Goal: Task Accomplishment & Management: Complete application form

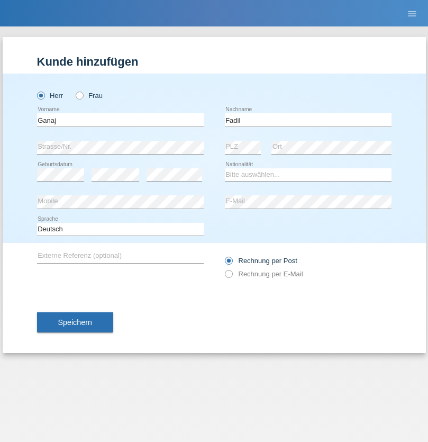
type input "Fadil"
select select "XK"
select select "C"
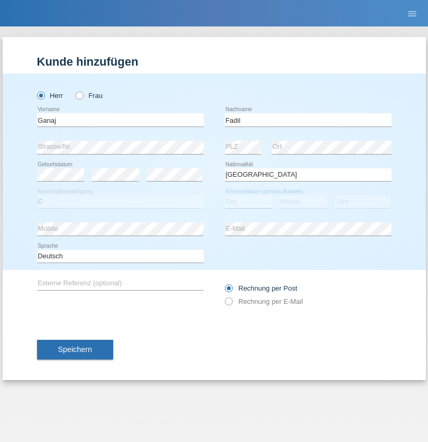
select select "11"
select select "08"
select select "2021"
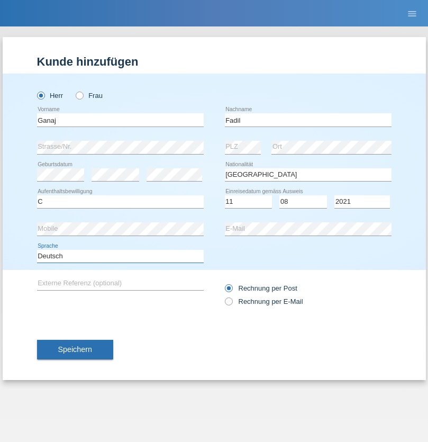
select select "en"
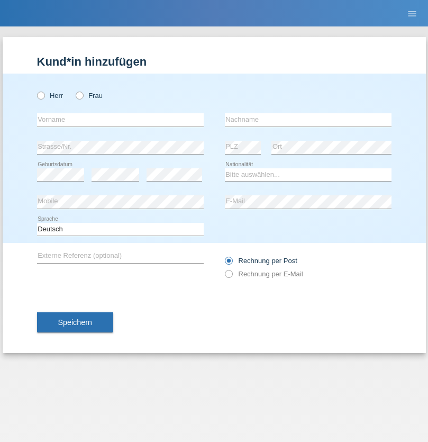
radio input "true"
click at [120, 120] on input "text" at bounding box center [120, 119] width 167 height 13
type input "Ibrahim"
click at [308, 120] on input "text" at bounding box center [308, 119] width 167 height 13
type input "Muja"
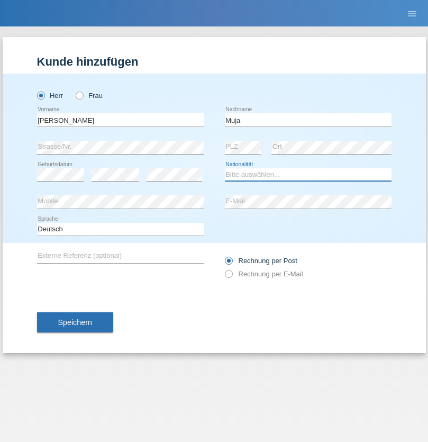
select select "XK"
select select "C"
select select "03"
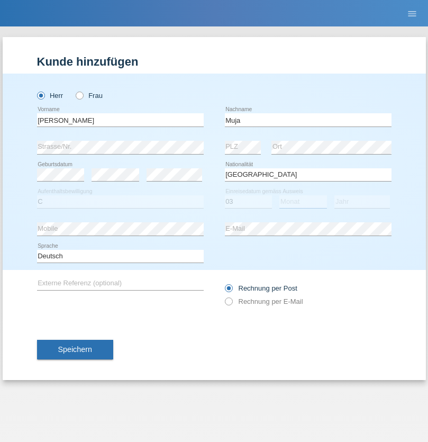
select select "07"
select select "2021"
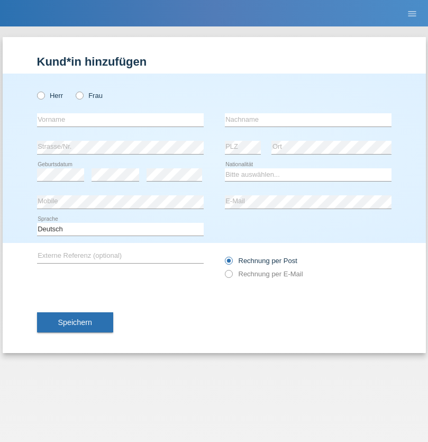
radio input "true"
click at [120, 120] on input "text" at bounding box center [120, 119] width 167 height 13
type input "Thomas"
click at [308, 120] on input "text" at bounding box center [308, 119] width 167 height 13
type input "Berger"
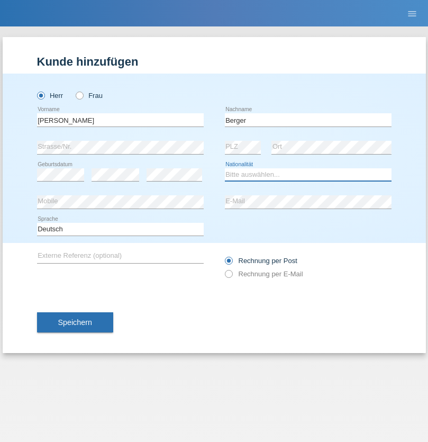
select select "CH"
radio input "true"
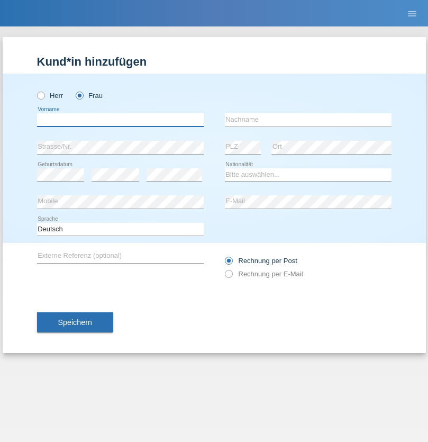
click at [120, 120] on input "text" at bounding box center [120, 119] width 167 height 13
type input "Teixeira da Silva Moço"
click at [308, 120] on input "text" at bounding box center [308, 119] width 167 height 13
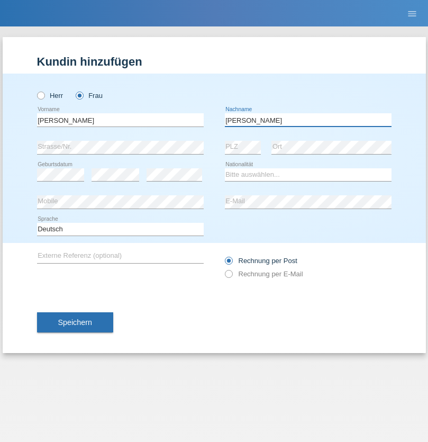
type input "Paula"
select select "PT"
select select "C"
select select "28"
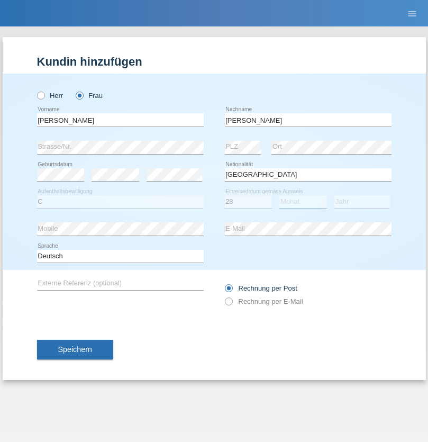
select select "03"
select select "2005"
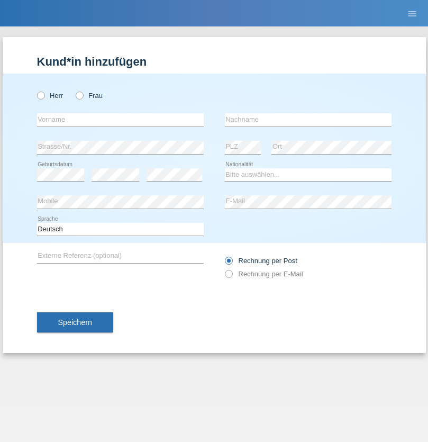
radio input "true"
click at [120, 120] on input "text" at bounding box center [120, 119] width 167 height 13
type input "[PERSON_NAME]"
click at [308, 120] on input "text" at bounding box center [308, 119] width 167 height 13
type input "Kilic"
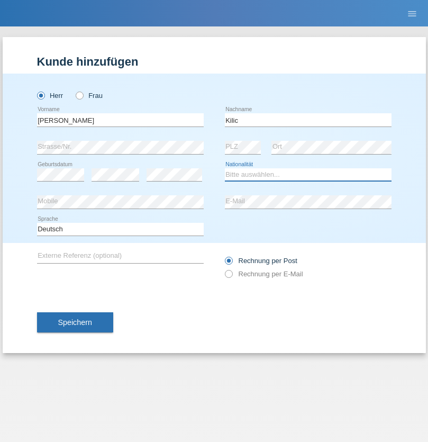
select select "TR"
select select "C"
select select "01"
select select "06"
select select "1983"
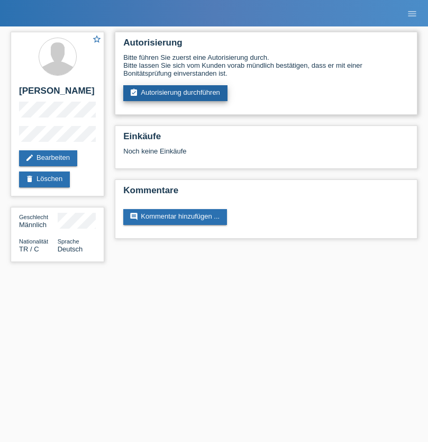
click at [176, 93] on link "assignment_turned_in Autorisierung durchführen" at bounding box center [175, 93] width 104 height 16
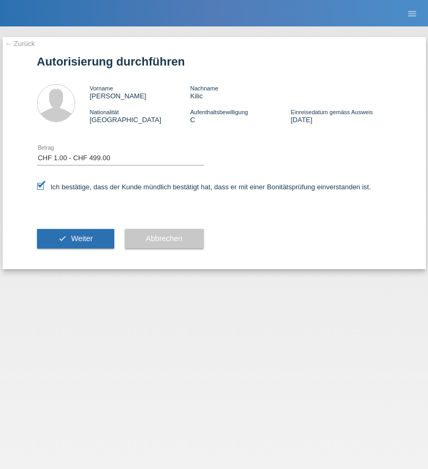
select select "1"
click at [75, 239] on span "Weiter" at bounding box center [82, 238] width 22 height 8
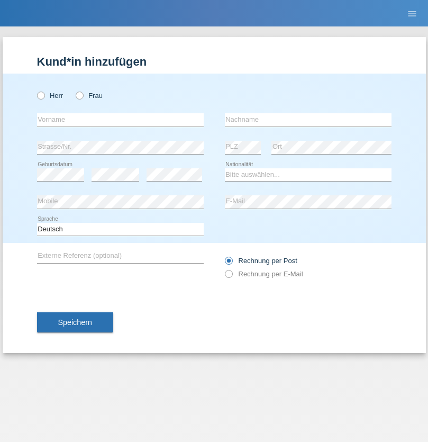
radio input "true"
click at [120, 120] on input "text" at bounding box center [120, 119] width 167 height 13
type input "Momand"
click at [308, 120] on input "text" at bounding box center [308, 119] width 167 height 13
type input "Azmat"
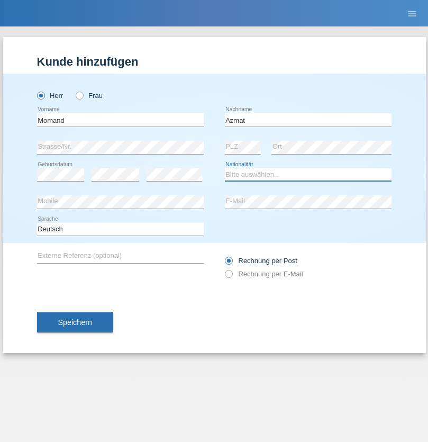
select select "CH"
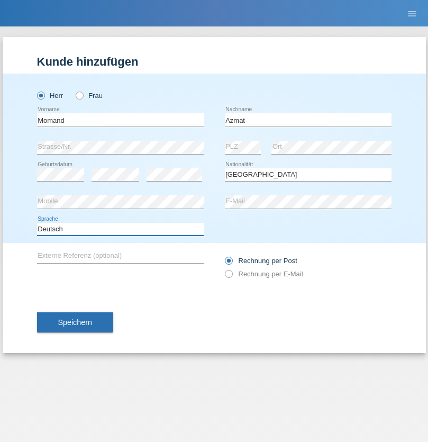
select select "en"
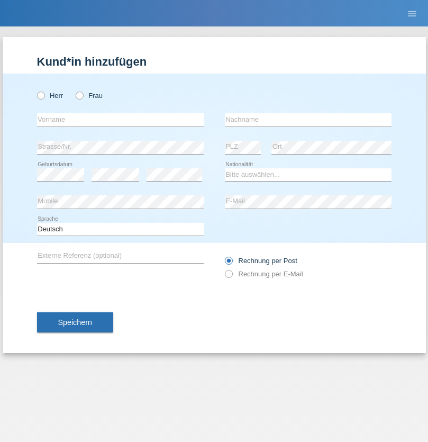
radio input "true"
click at [120, 120] on input "text" at bounding box center [120, 119] width 167 height 13
type input "Allan"
click at [308, 120] on input "text" at bounding box center [308, 119] width 167 height 13
type input "Theurillat"
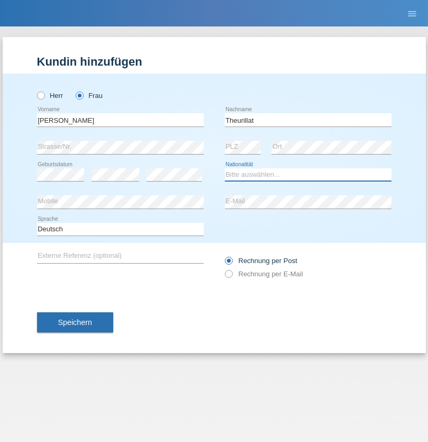
select select "CH"
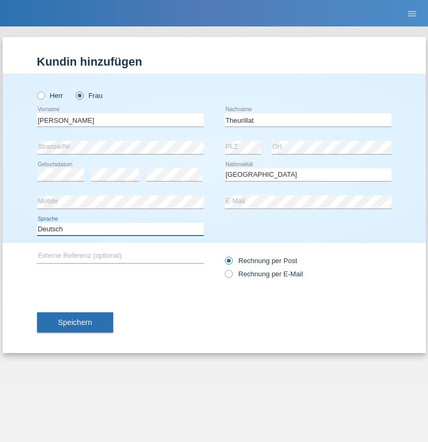
select select "en"
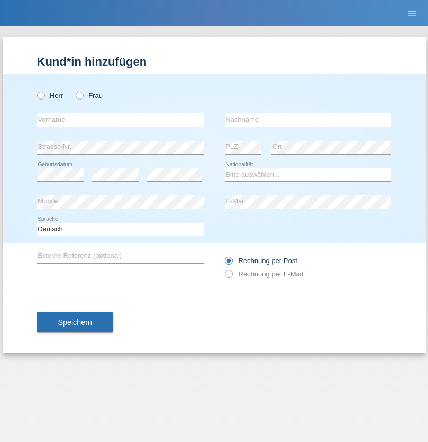
radio input "true"
click at [120, 120] on input "text" at bounding box center [120, 119] width 167 height 13
type input "Jack"
click at [308, 120] on input "text" at bounding box center [308, 119] width 167 height 13
type input "Graf"
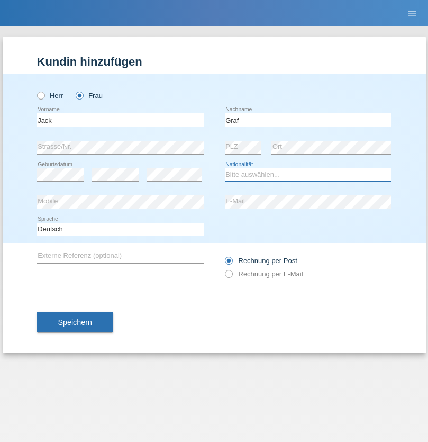
select select "CH"
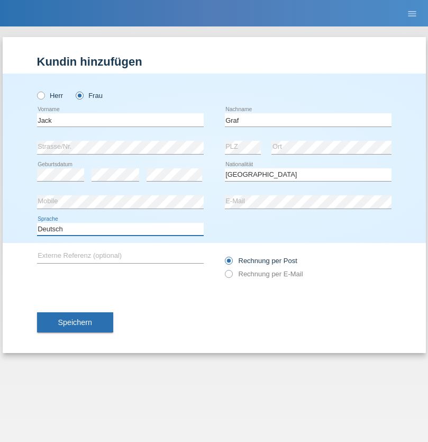
select select "en"
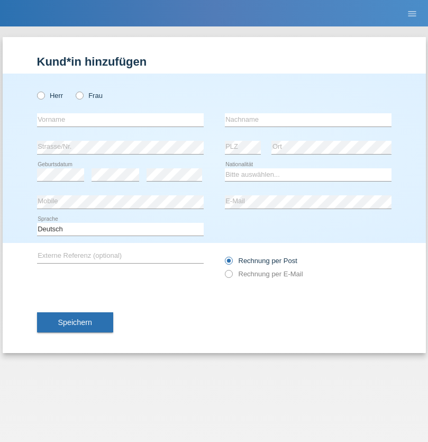
radio input "true"
click at [120, 120] on input "text" at bounding box center [120, 119] width 167 height 13
type input "Teklay"
click at [308, 120] on input "text" at bounding box center [308, 119] width 167 height 13
type input "Fiori"
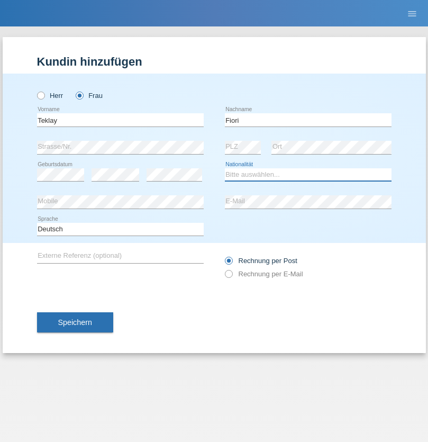
select select "ER"
select select "C"
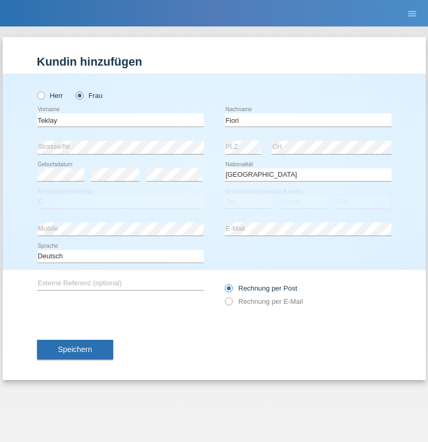
select select "11"
select select "08"
select select "2021"
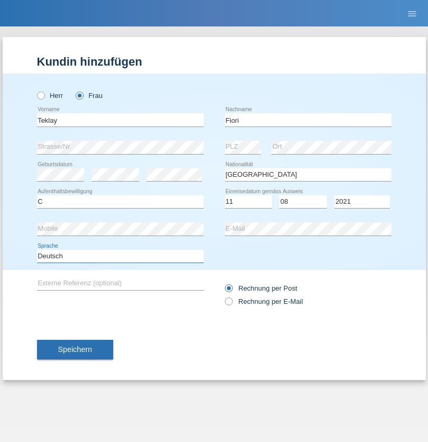
select select "en"
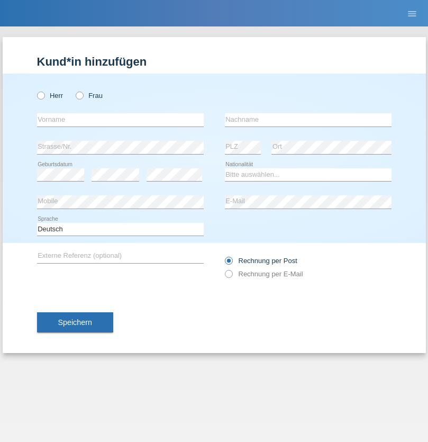
radio input "true"
click at [120, 120] on input "text" at bounding box center [120, 119] width 167 height 13
type input "Sadia"
click at [308, 120] on input "text" at bounding box center [308, 119] width 167 height 13
type input "Nejmaoui"
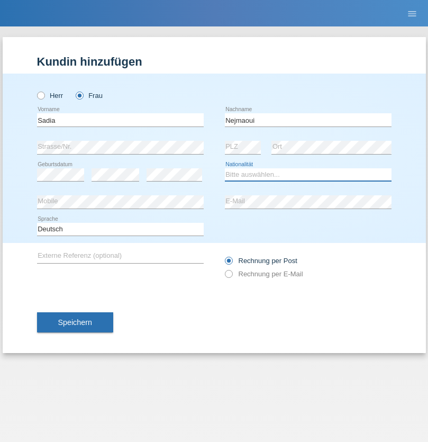
select select "MA"
select select "C"
select select "01"
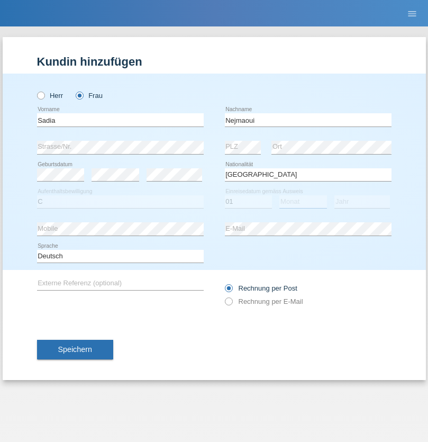
select select "06"
select select "1964"
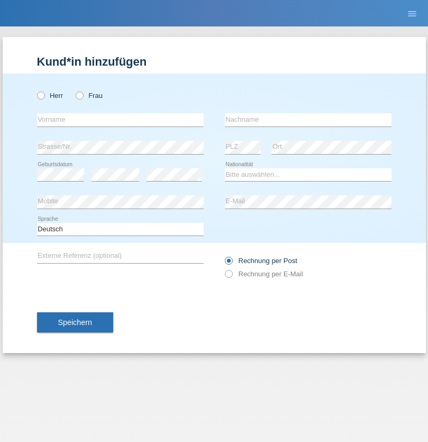
radio input "true"
click at [120, 120] on input "text" at bounding box center [120, 119] width 167 height 13
type input "Carlos"
click at [308, 120] on input "text" at bounding box center [308, 119] width 167 height 13
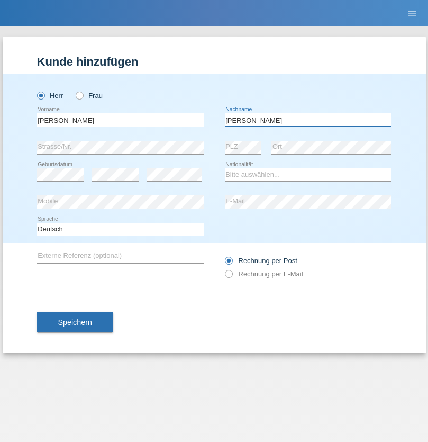
type input "Nobrega"
select select "CH"
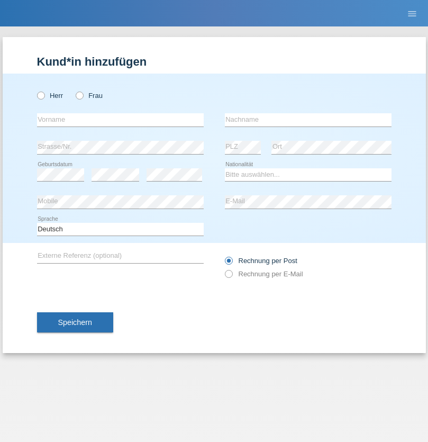
radio input "true"
click at [120, 120] on input "text" at bounding box center [120, 119] width 167 height 13
type input "Thivagaran"
click at [308, 120] on input "text" at bounding box center [308, 119] width 167 height 13
type input "Selvanayagam"
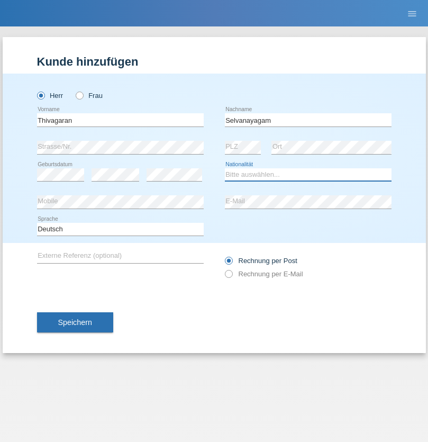
select select "LK"
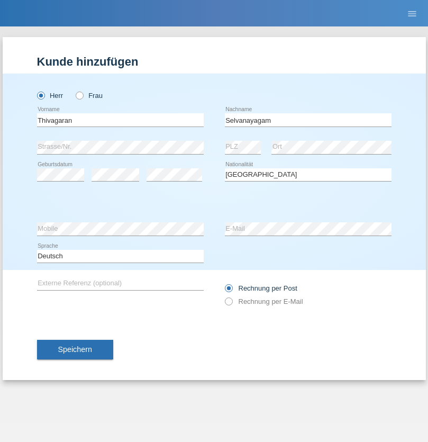
select select "C"
select select "23"
select select "03"
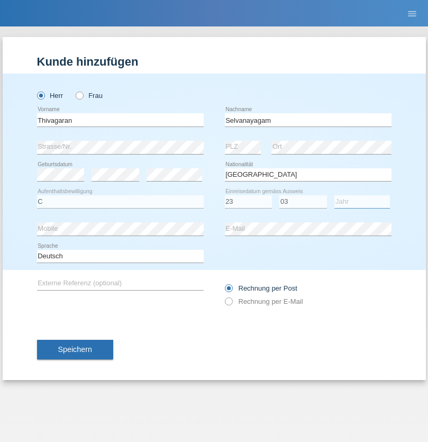
select select "2021"
select select "en"
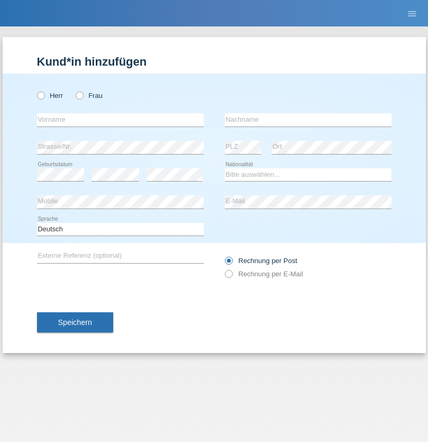
radio input "true"
click at [120, 120] on input "text" at bounding box center [120, 119] width 167 height 13
type input "Monika"
click at [308, 120] on input "text" at bounding box center [308, 119] width 167 height 13
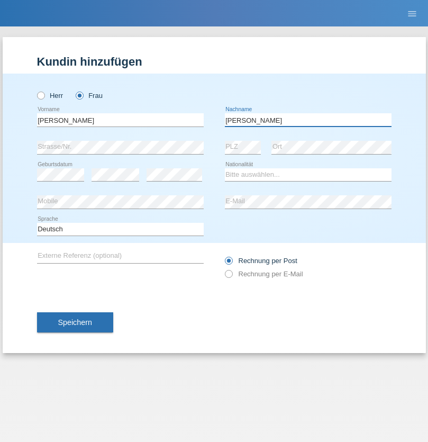
type input "Keller"
select select "CH"
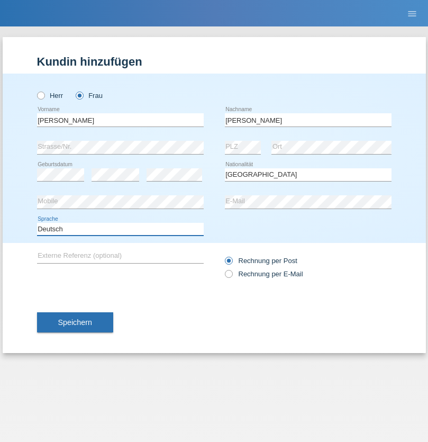
select select "en"
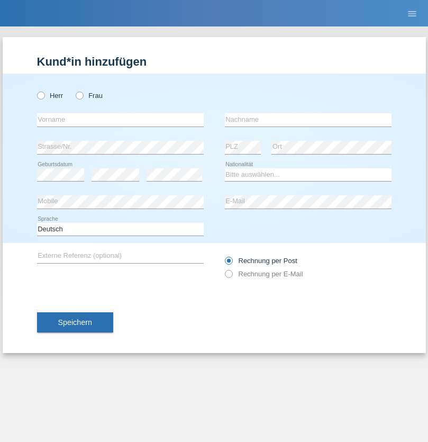
radio input "true"
click at [120, 120] on input "text" at bounding box center [120, 119] width 167 height 13
type input "Tymur"
click at [308, 120] on input "text" at bounding box center [308, 119] width 167 height 13
type input "Hunderchuk"
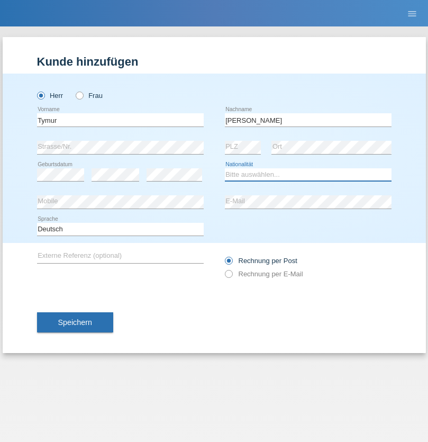
select select "UA"
select select "C"
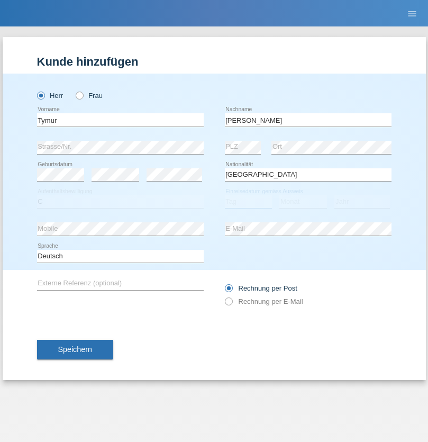
select select "20"
select select "08"
select select "2021"
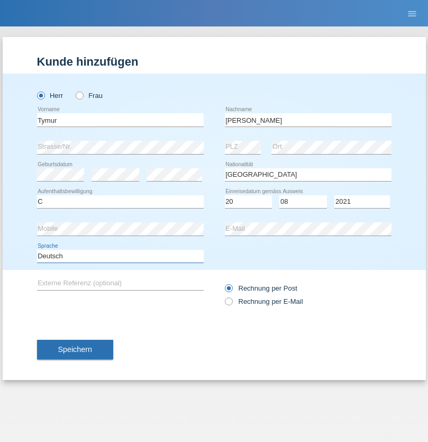
select select "en"
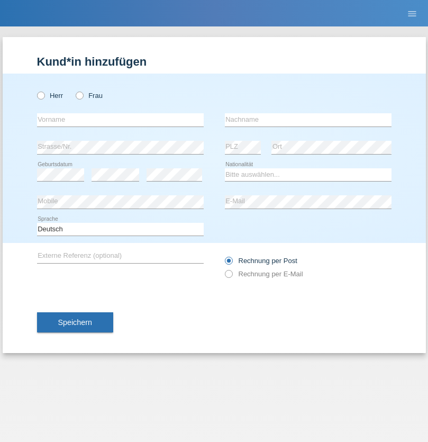
radio input "true"
click at [120, 120] on input "text" at bounding box center [120, 119] width 167 height 13
type input "Tymur"
click at [308, 120] on input "text" at bounding box center [308, 119] width 167 height 13
type input "Hunderchuj"
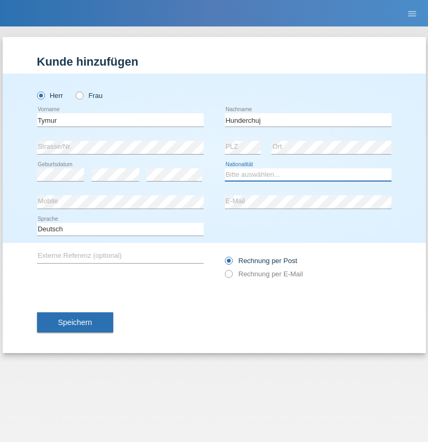
select select "UA"
select select "C"
select select "20"
select select "08"
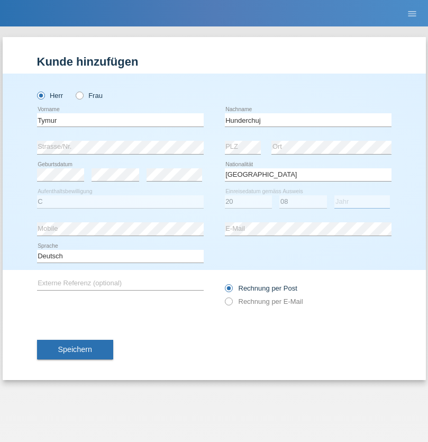
select select "2021"
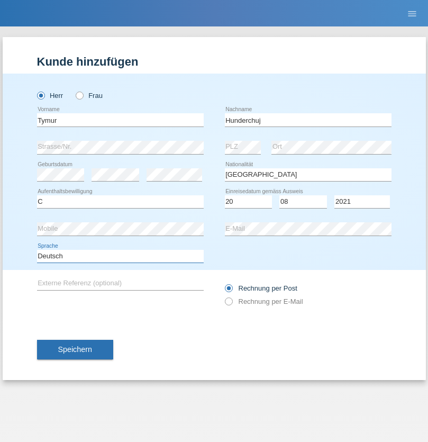
select select "en"
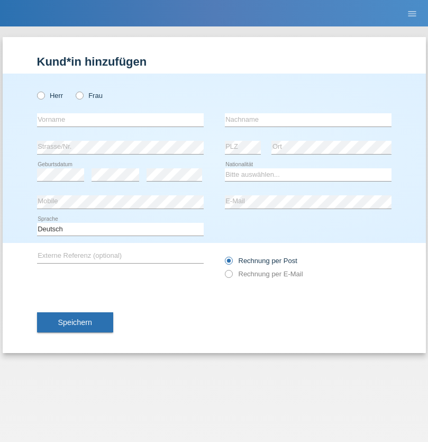
radio input "true"
click at [120, 120] on input "text" at bounding box center [120, 119] width 167 height 13
type input "[PERSON_NAME]"
click at [308, 120] on input "text" at bounding box center [308, 119] width 167 height 13
type input "Tropp"
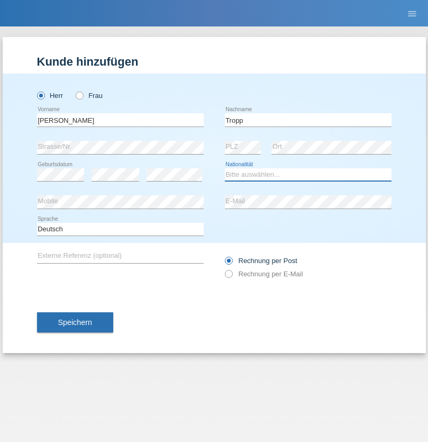
select select "SK"
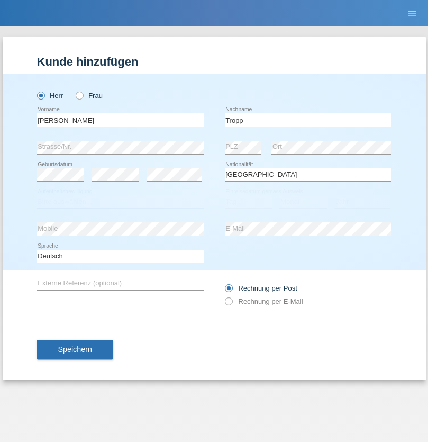
select select "C"
select select "11"
select select "08"
select select "2021"
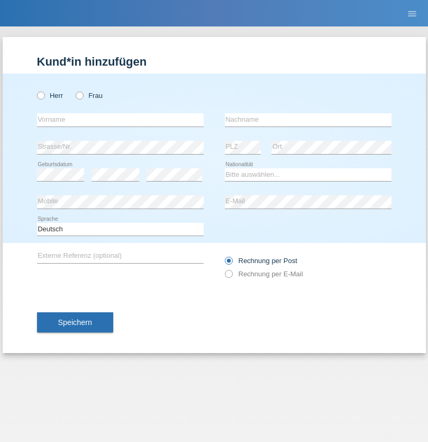
radio input "true"
click at [120, 120] on input "text" at bounding box center [120, 119] width 167 height 13
type input "[PERSON_NAME]"
click at [308, 120] on input "text" at bounding box center [308, 119] width 167 height 13
type input "Ringle"
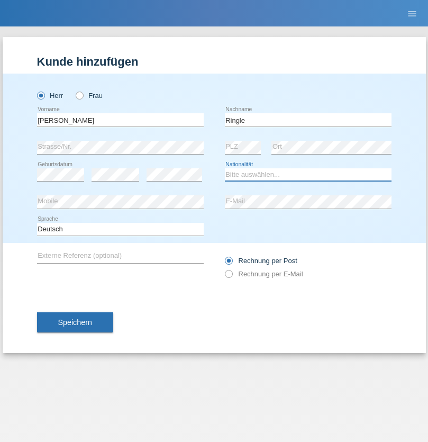
select select "DE"
select select "C"
select select "06"
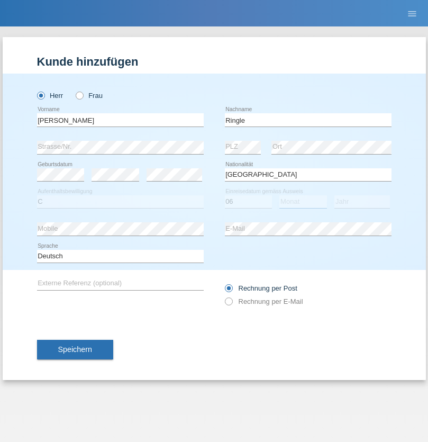
select select "01"
select select "2021"
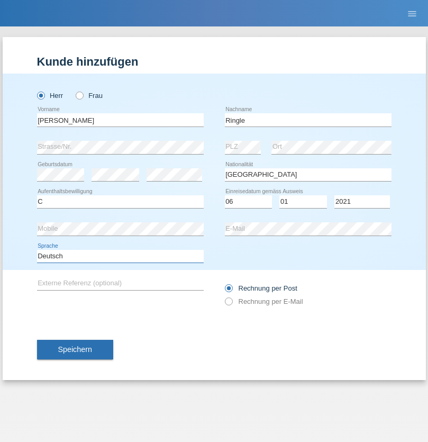
select select "en"
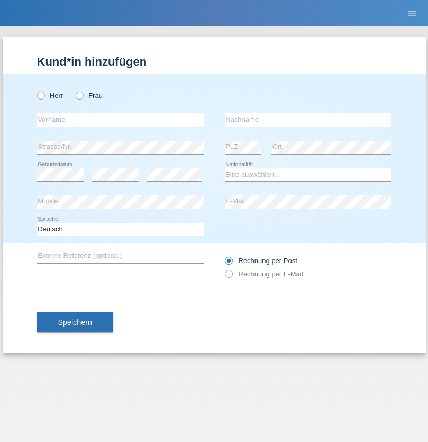
radio input "true"
click at [120, 120] on input "text" at bounding box center [120, 119] width 167 height 13
type input "Junior"
click at [308, 120] on input "text" at bounding box center [308, 119] width 167 height 13
type input "Mauricio"
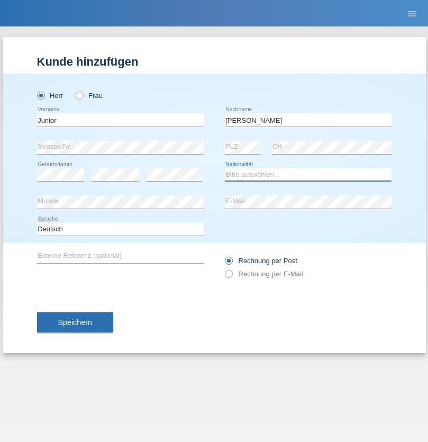
select select "CH"
radio input "true"
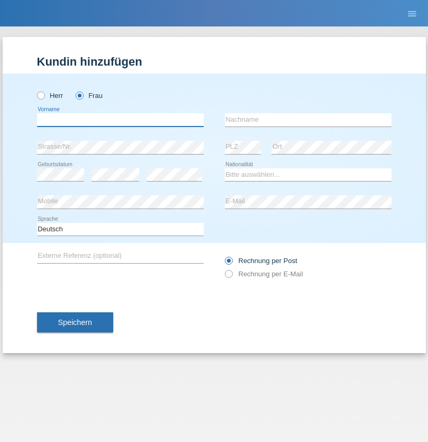
click at [120, 120] on input "text" at bounding box center [120, 119] width 167 height 13
type input "Maria Fernanda"
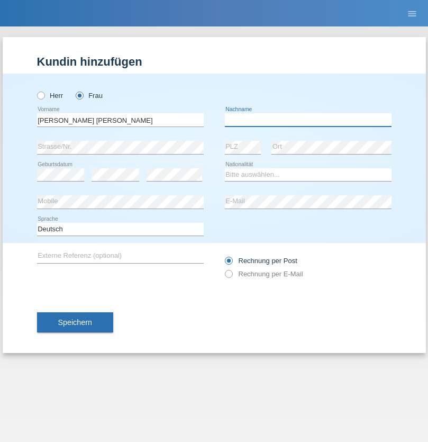
click at [308, 120] on input "text" at bounding box center [308, 119] width 167 height 13
type input "Knusel Campillo"
select select "CH"
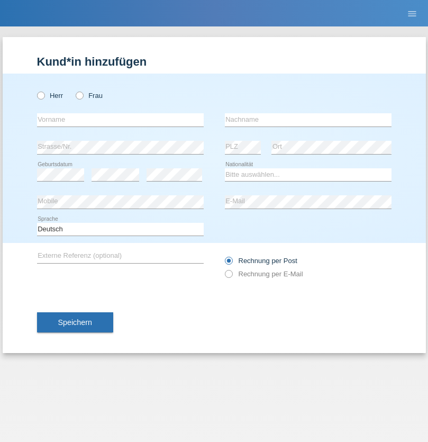
radio input "true"
click at [120, 120] on input "text" at bounding box center [120, 119] width 167 height 13
type input "Beqiri"
click at [308, 120] on input "text" at bounding box center [308, 119] width 167 height 13
type input "Shpresa"
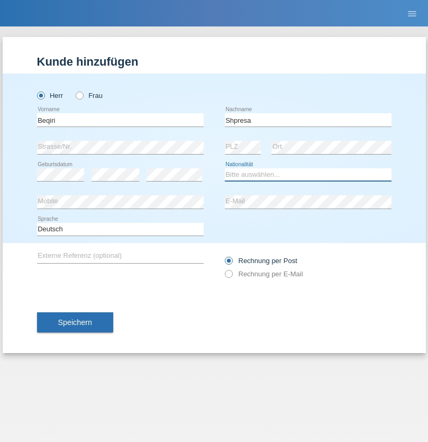
select select "XK"
select select "C"
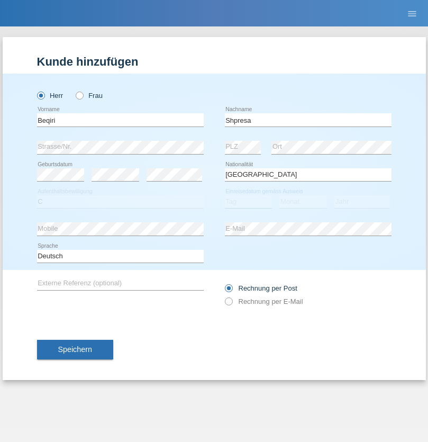
select select "08"
select select "02"
select select "1979"
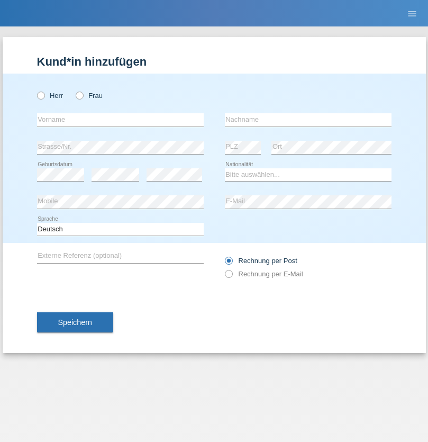
radio input "true"
click at [120, 120] on input "text" at bounding box center [120, 119] width 167 height 13
type input "[PERSON_NAME]"
click at [308, 120] on input "text" at bounding box center [308, 119] width 167 height 13
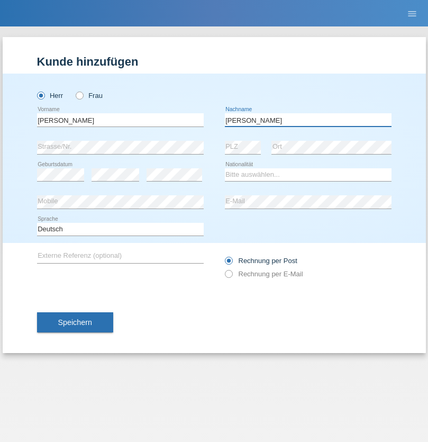
type input "[PERSON_NAME]"
select select "CH"
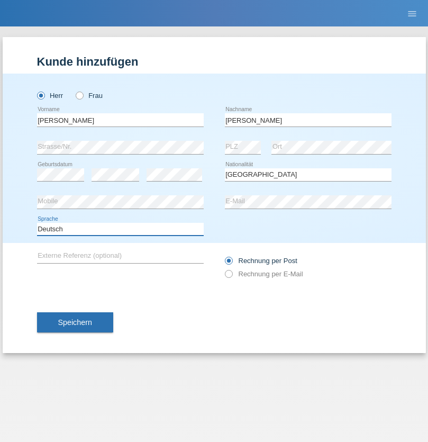
select select "en"
